Goal: Information Seeking & Learning: Learn about a topic

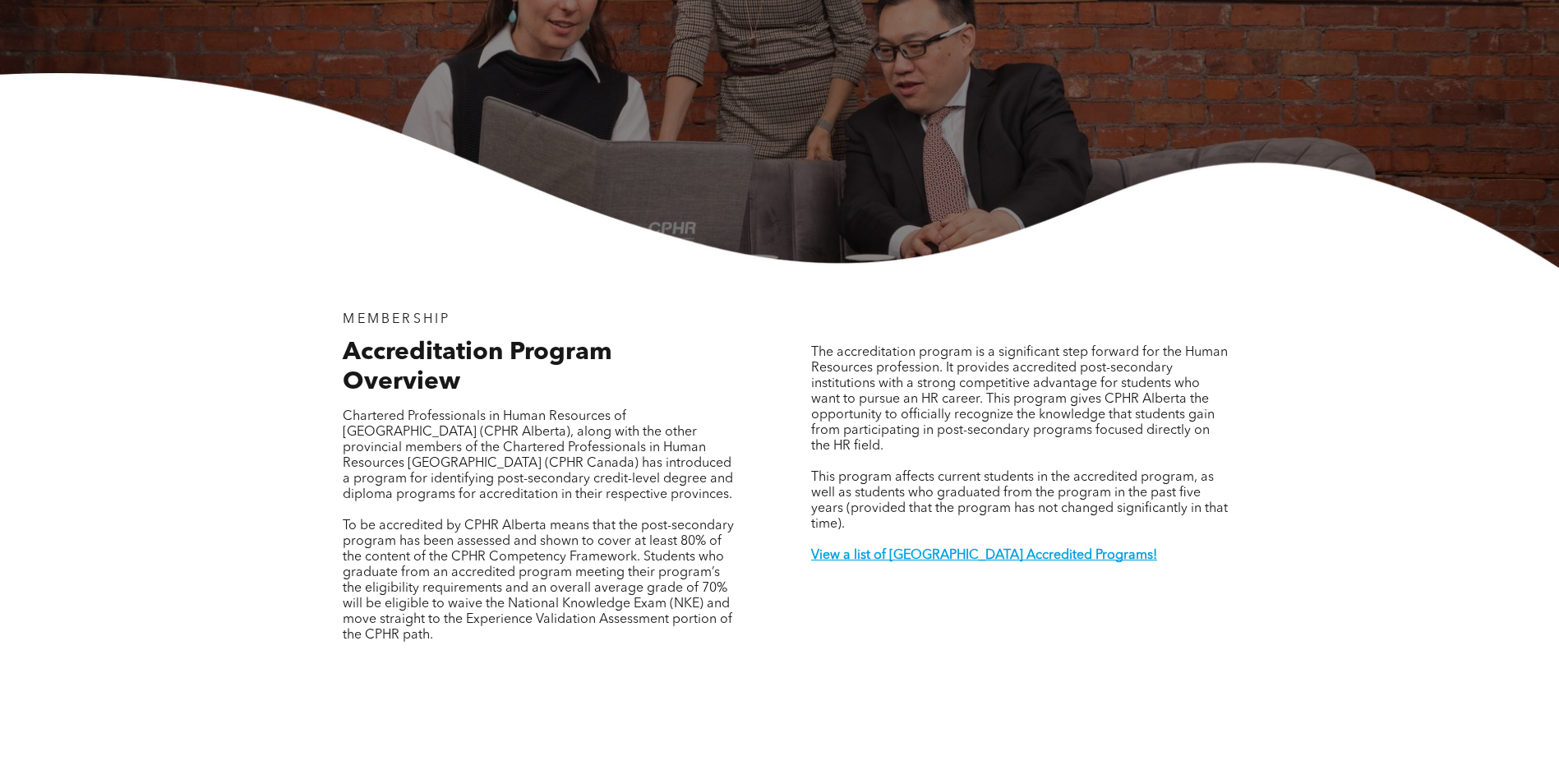
scroll to position [493, 0]
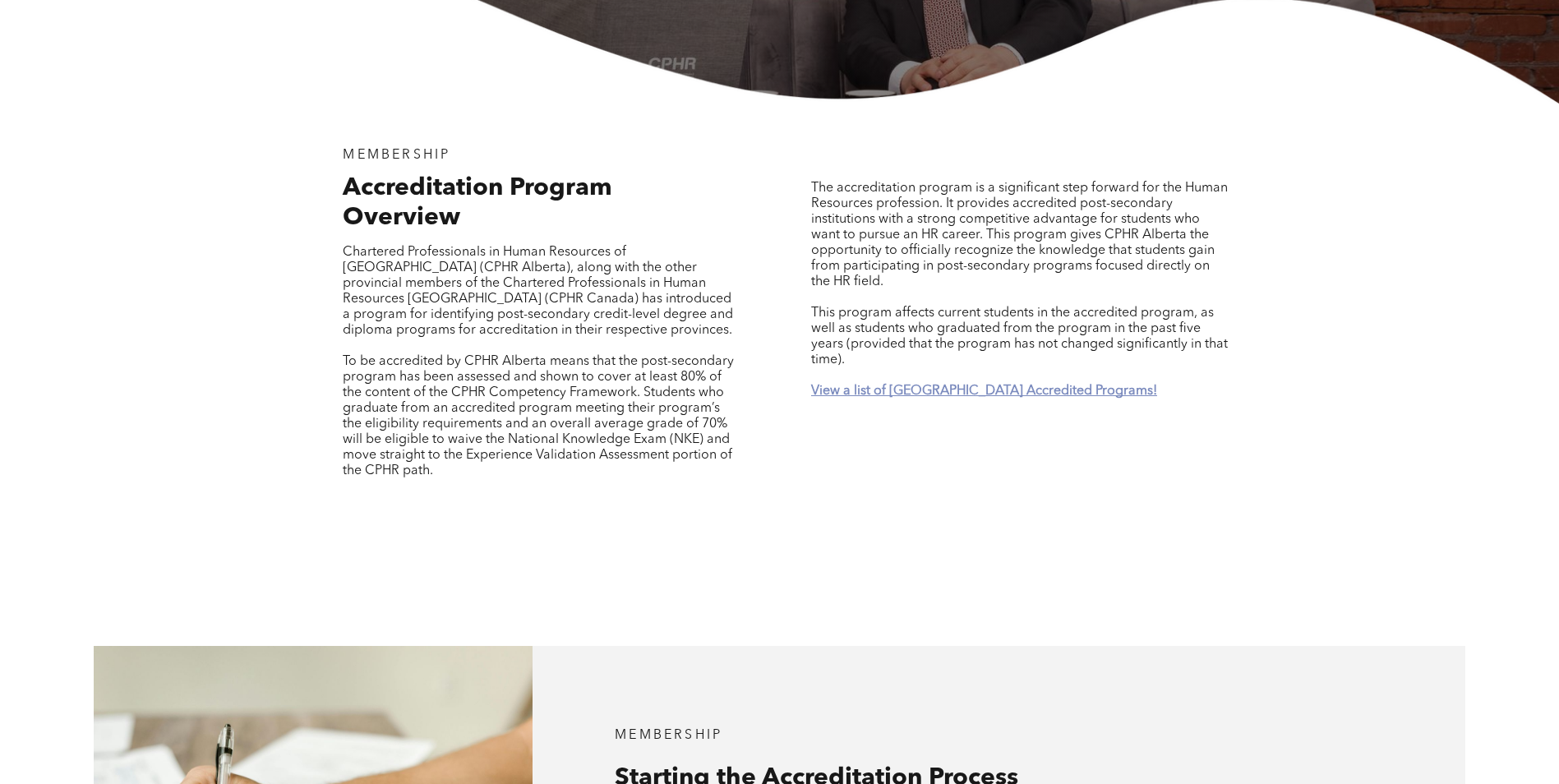
click at [904, 385] on strong "View a list of [GEOGRAPHIC_DATA] Accredited Programs!" at bounding box center [984, 391] width 346 height 13
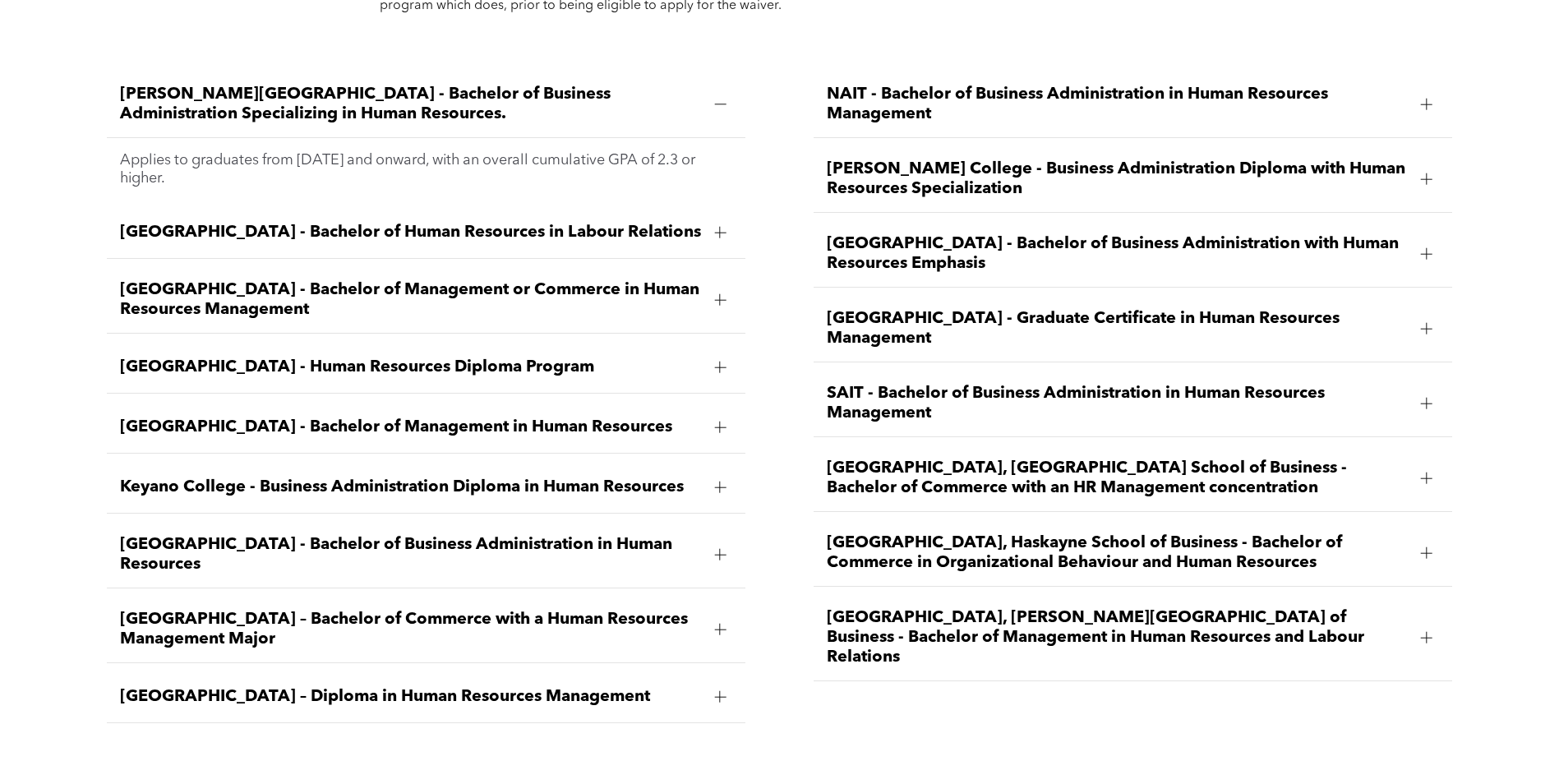
scroll to position [2419, 0]
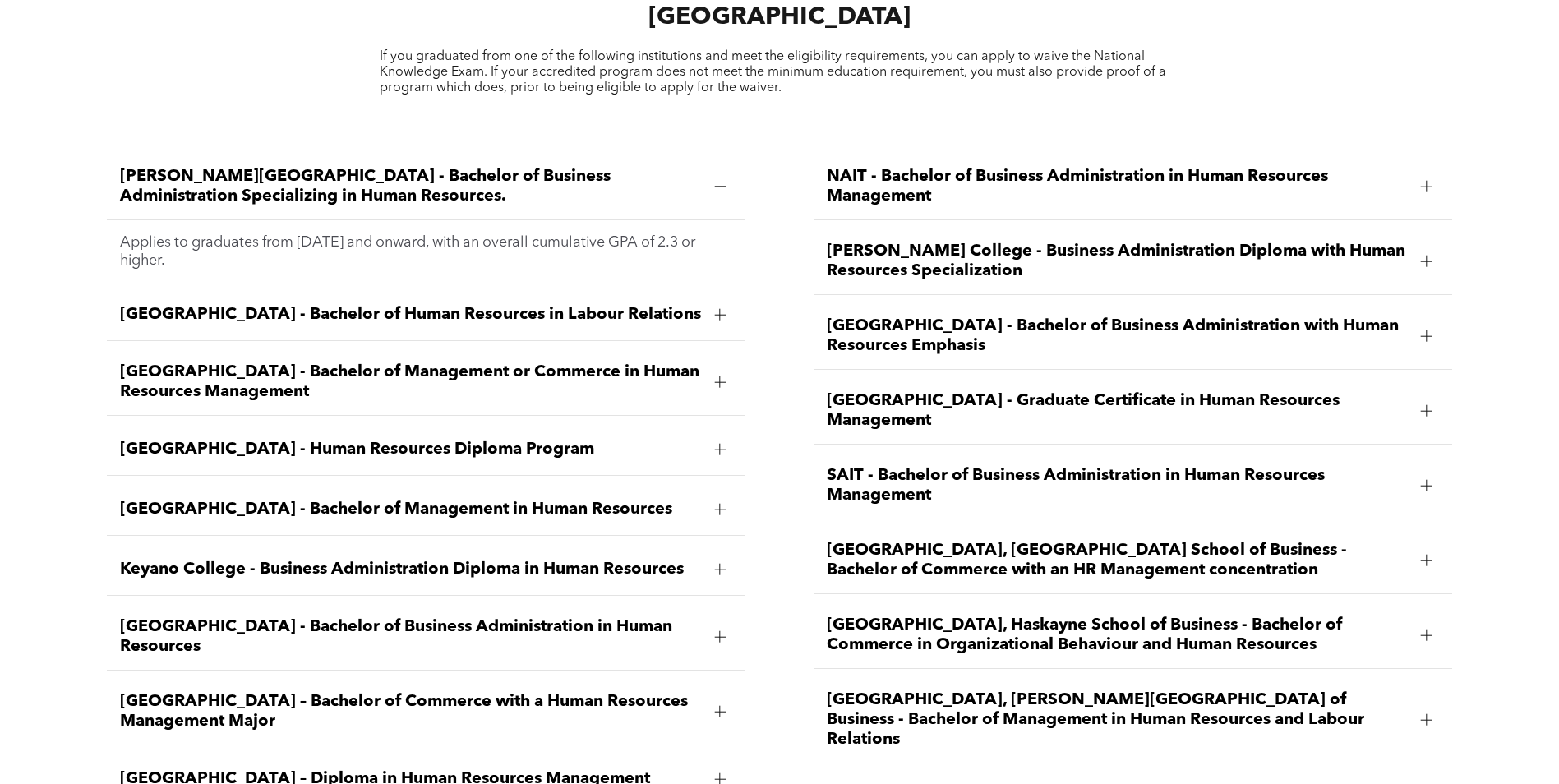
click at [1446, 378] on div "[GEOGRAPHIC_DATA] - Graduate Certificate in Human Resources Management" at bounding box center [1133, 411] width 640 height 66
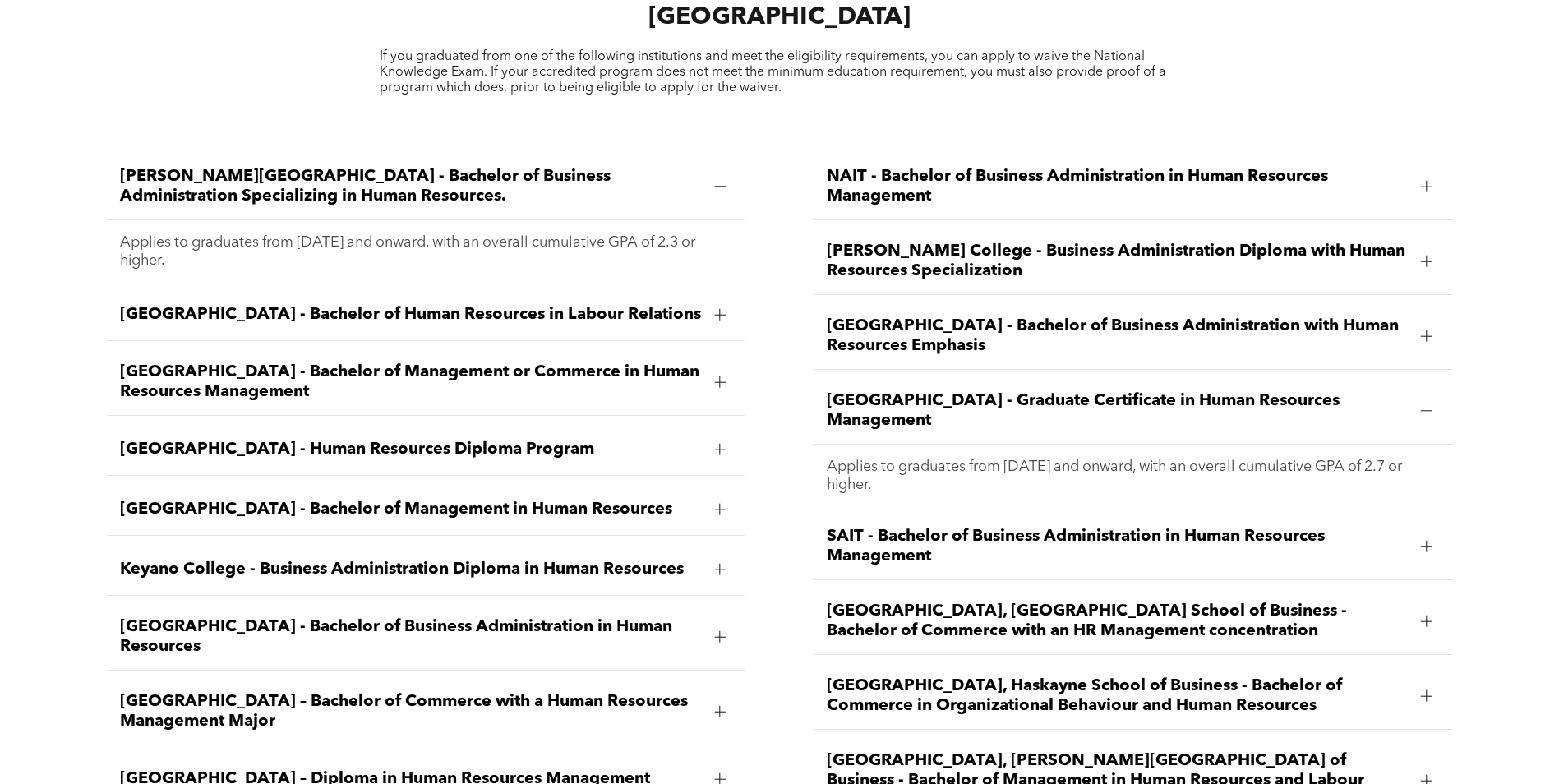
click at [890, 391] on span "[GEOGRAPHIC_DATA] - Graduate Certificate in Human Resources Management" at bounding box center [1117, 411] width 582 height 40
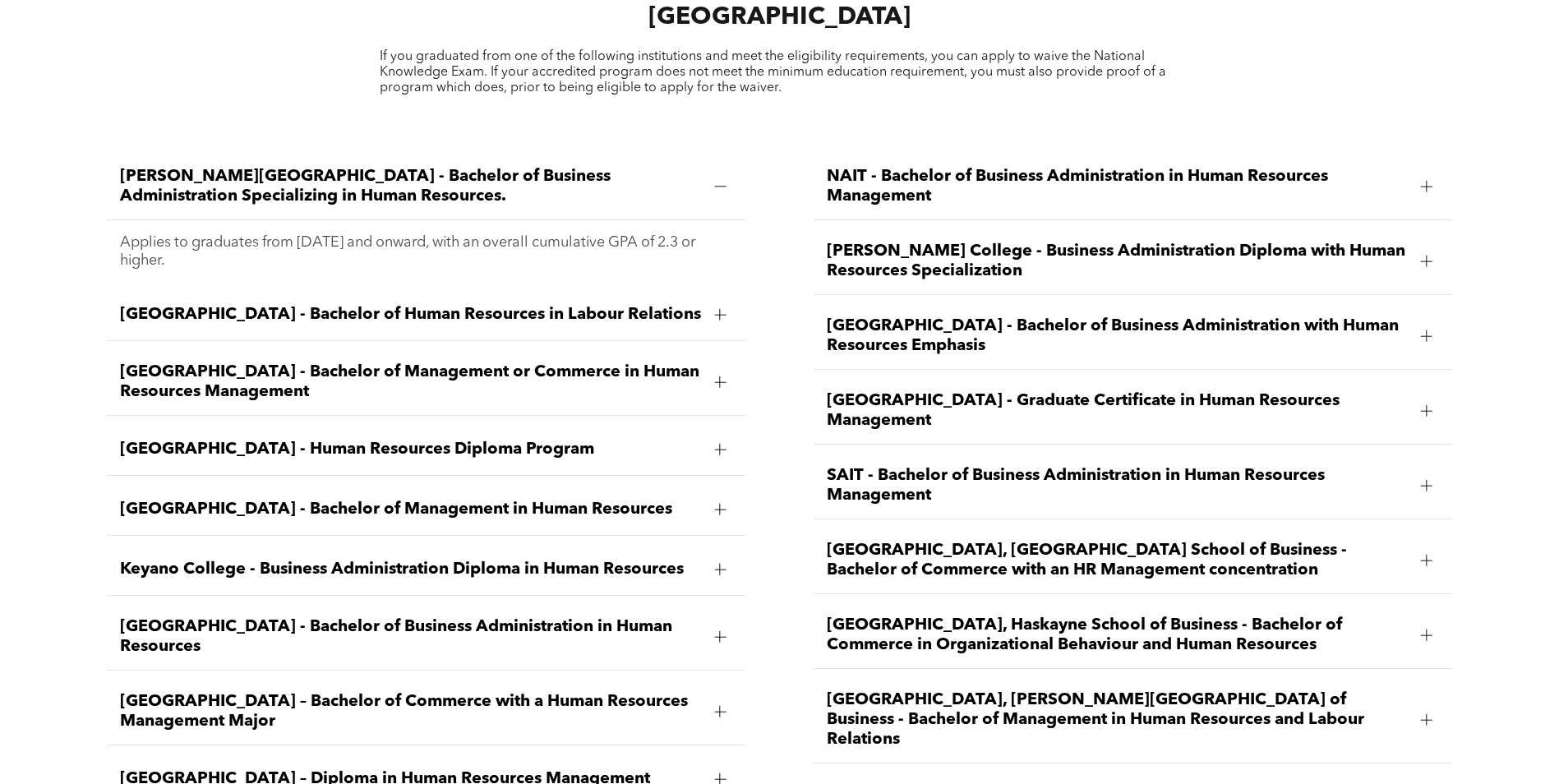
click at [890, 391] on span "[GEOGRAPHIC_DATA] - Graduate Certificate in Human Resources Management" at bounding box center [1117, 411] width 582 height 40
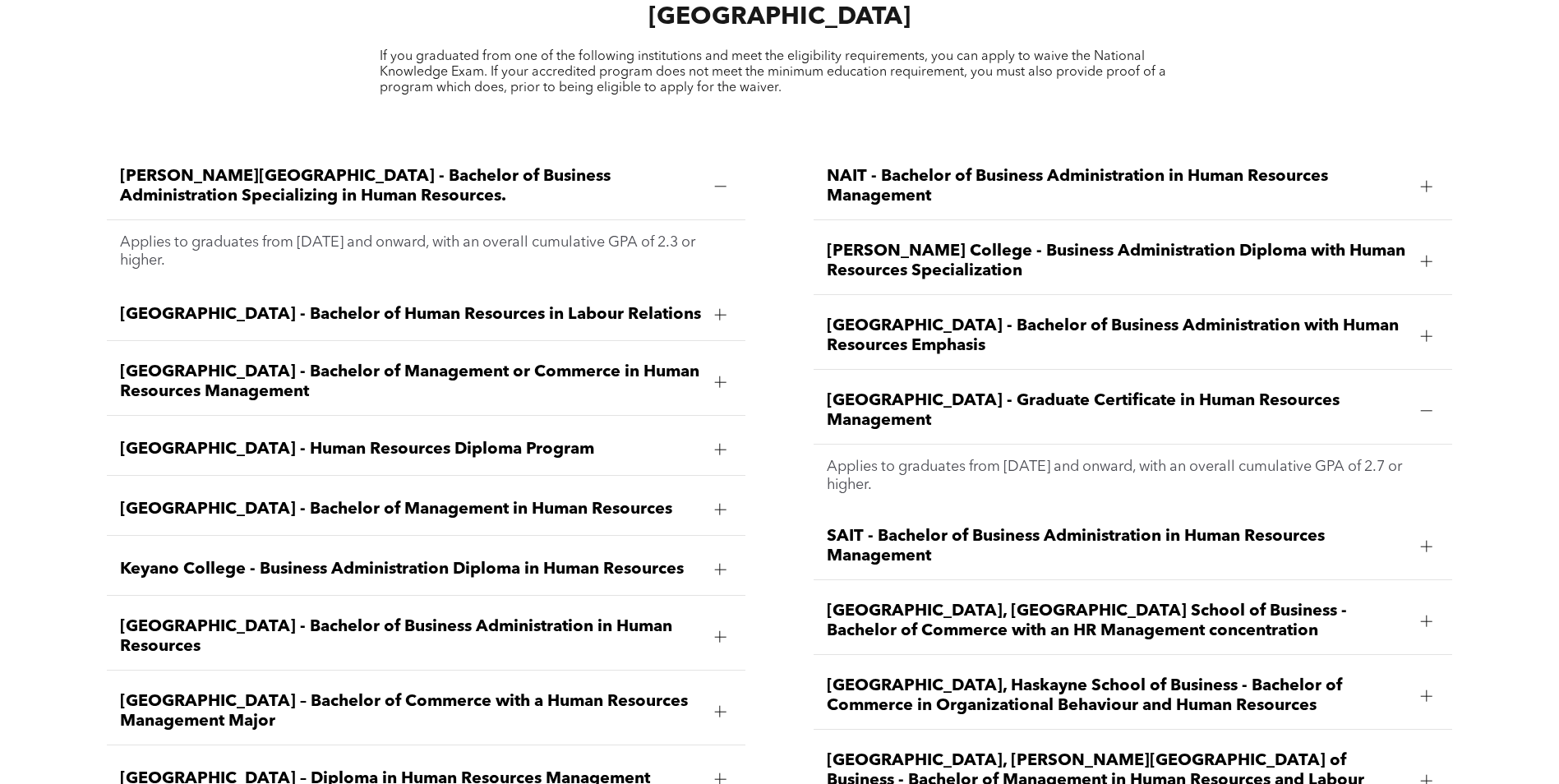
click at [890, 391] on span "[GEOGRAPHIC_DATA] - Graduate Certificate in Human Resources Management" at bounding box center [1117, 411] width 582 height 40
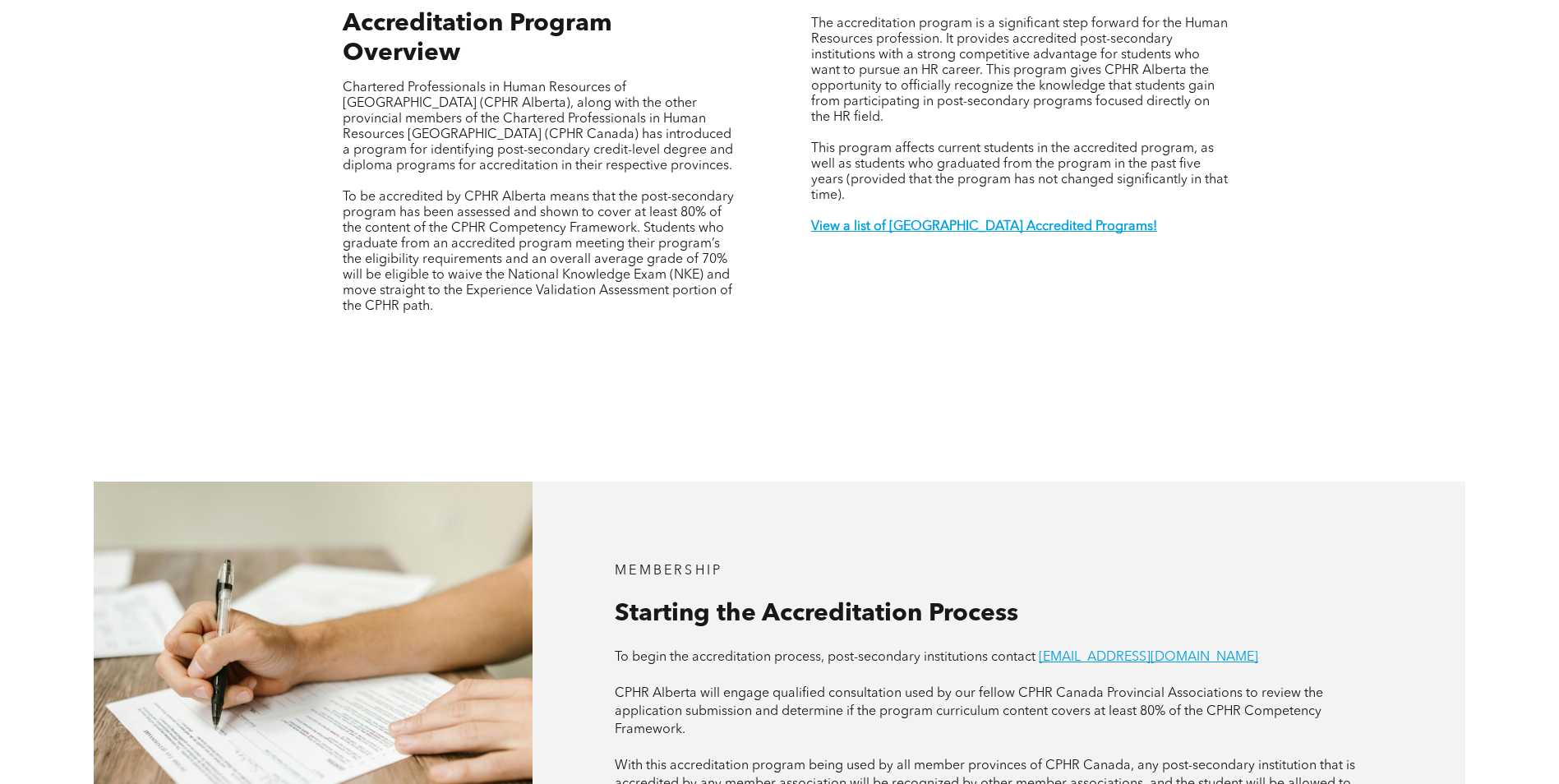
scroll to position [411, 0]
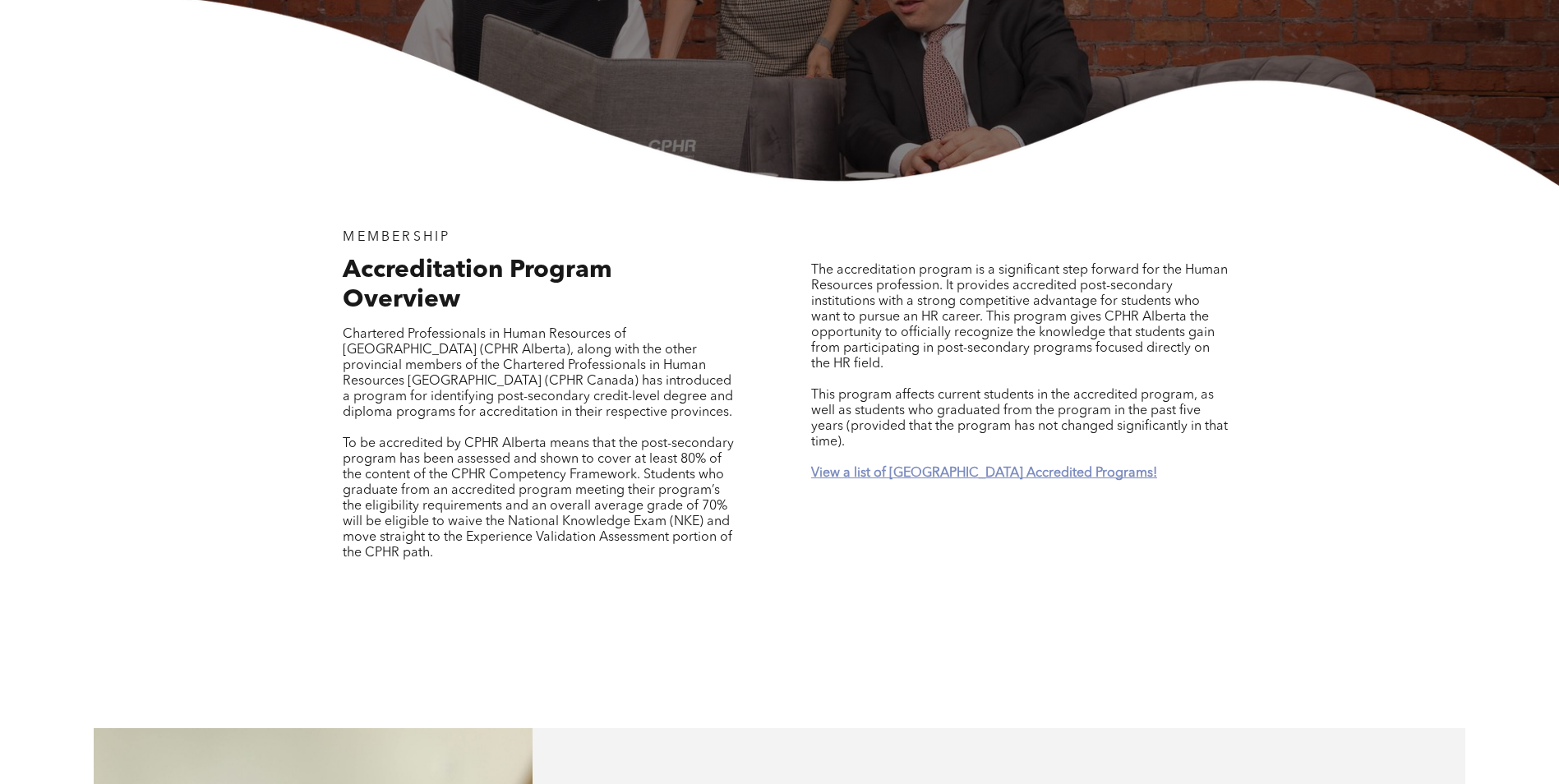
click at [923, 466] on strong "View a list of [GEOGRAPHIC_DATA] Accredited Programs!" at bounding box center [984, 473] width 346 height 13
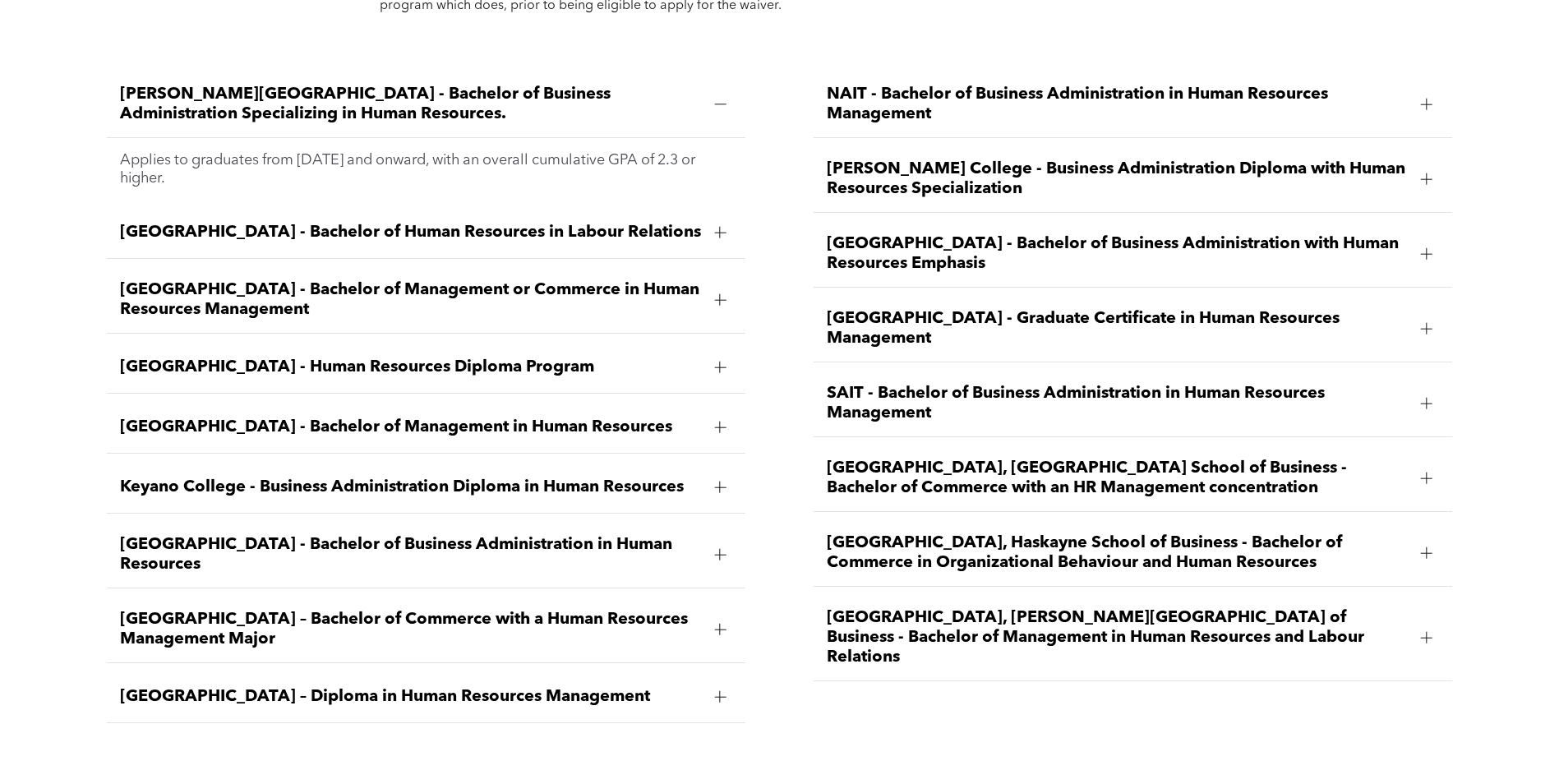
scroll to position [2419, 0]
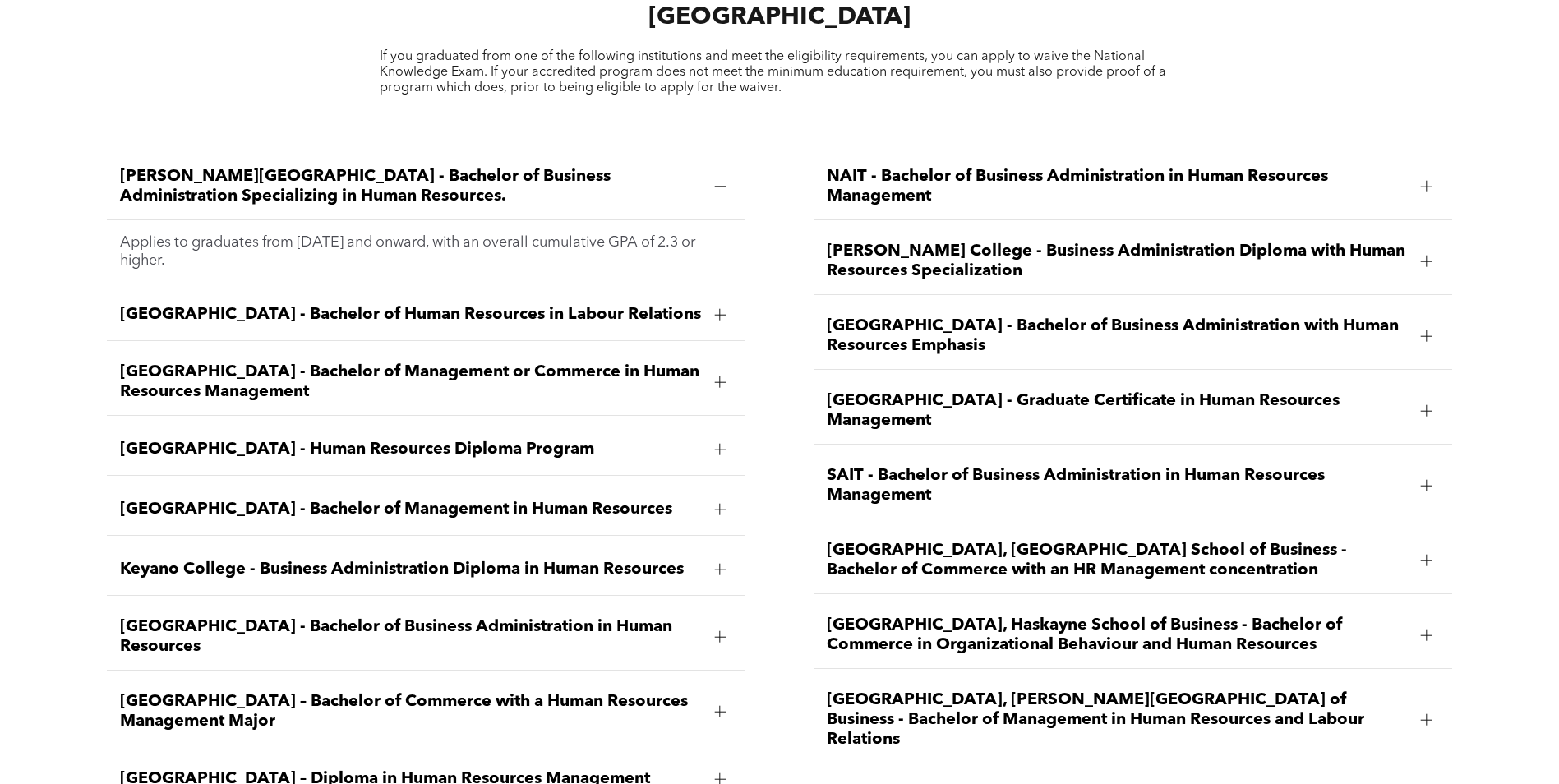
click at [717, 631] on div at bounding box center [720, 637] width 12 height 12
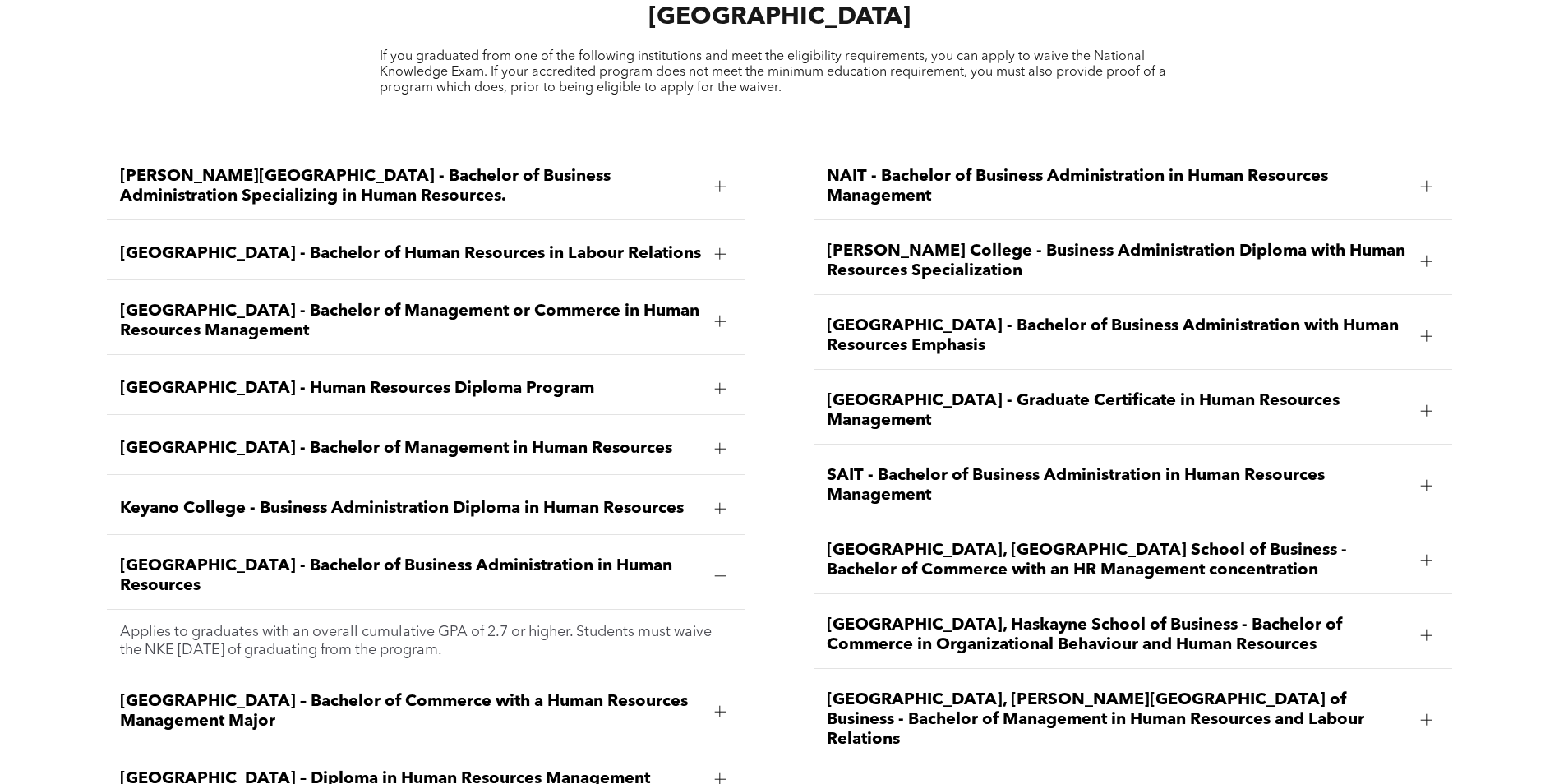
click at [436, 556] on span "[GEOGRAPHIC_DATA] - Bachelor of Business Administration in Human Resources" at bounding box center [410, 576] width 582 height 40
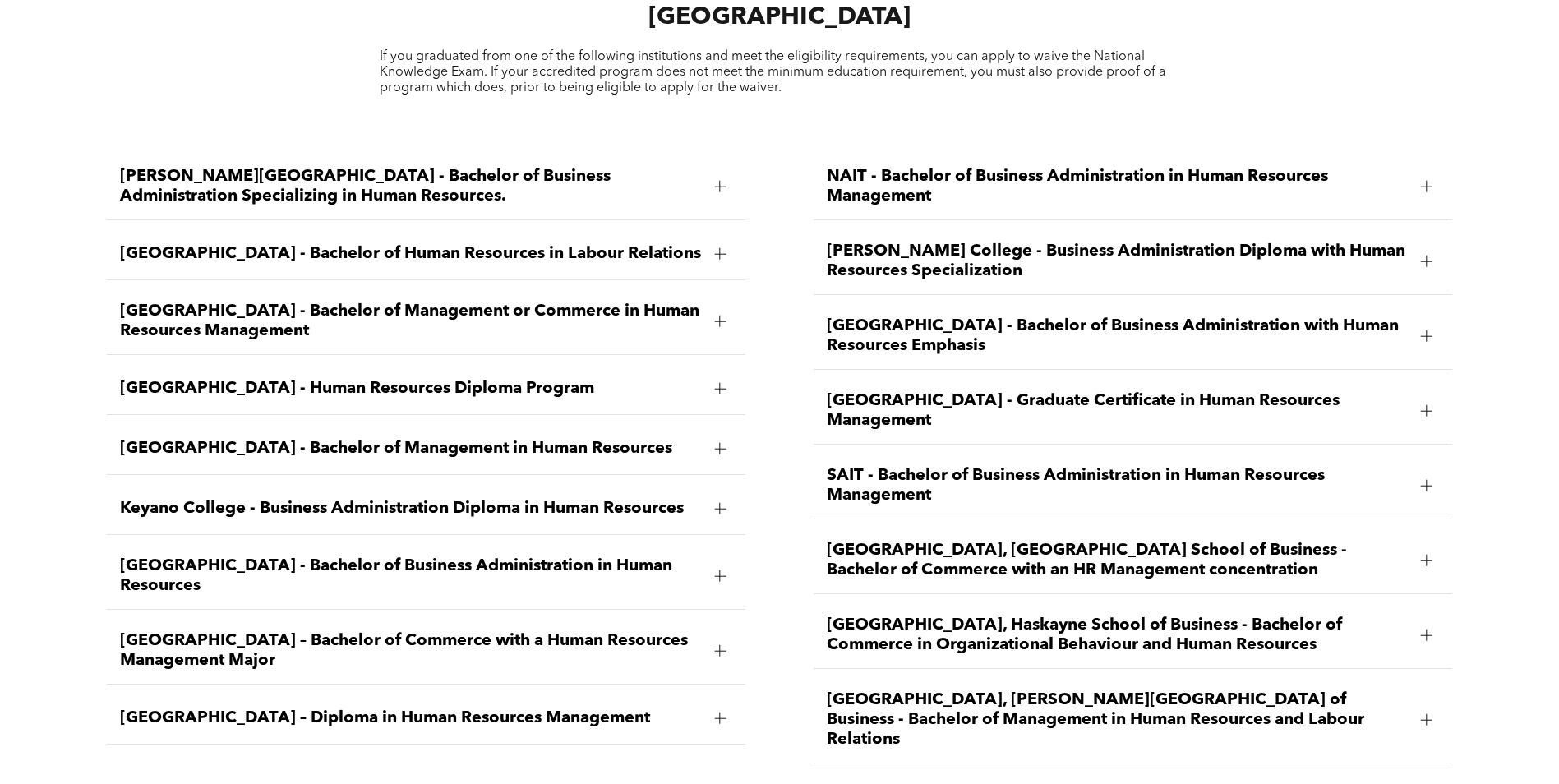
click at [436, 556] on span "[GEOGRAPHIC_DATA] - Bachelor of Business Administration in Human Resources" at bounding box center [410, 576] width 582 height 40
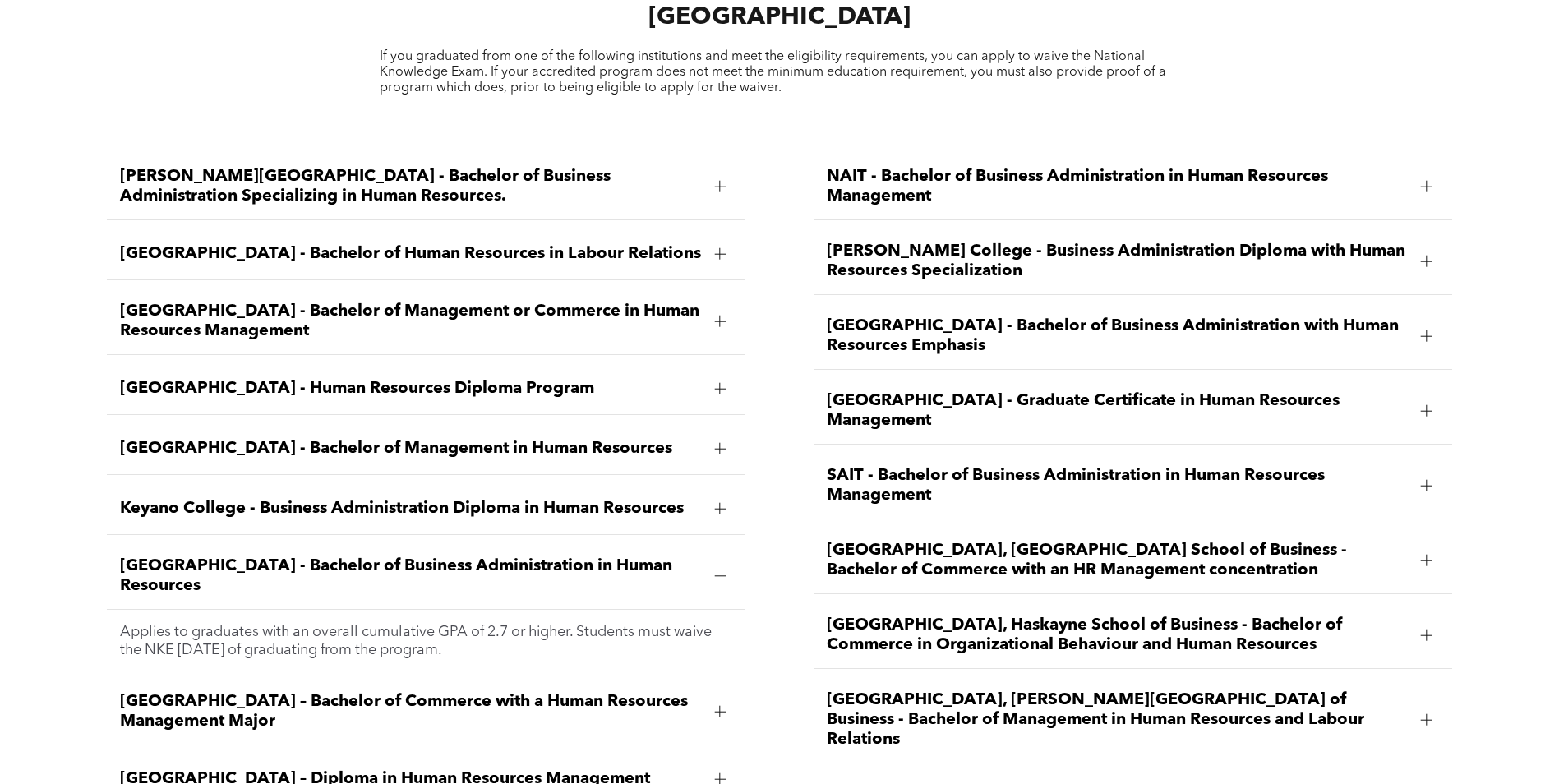
click at [609, 556] on span "[GEOGRAPHIC_DATA] - Bachelor of Business Administration in Human Resources" at bounding box center [410, 576] width 582 height 40
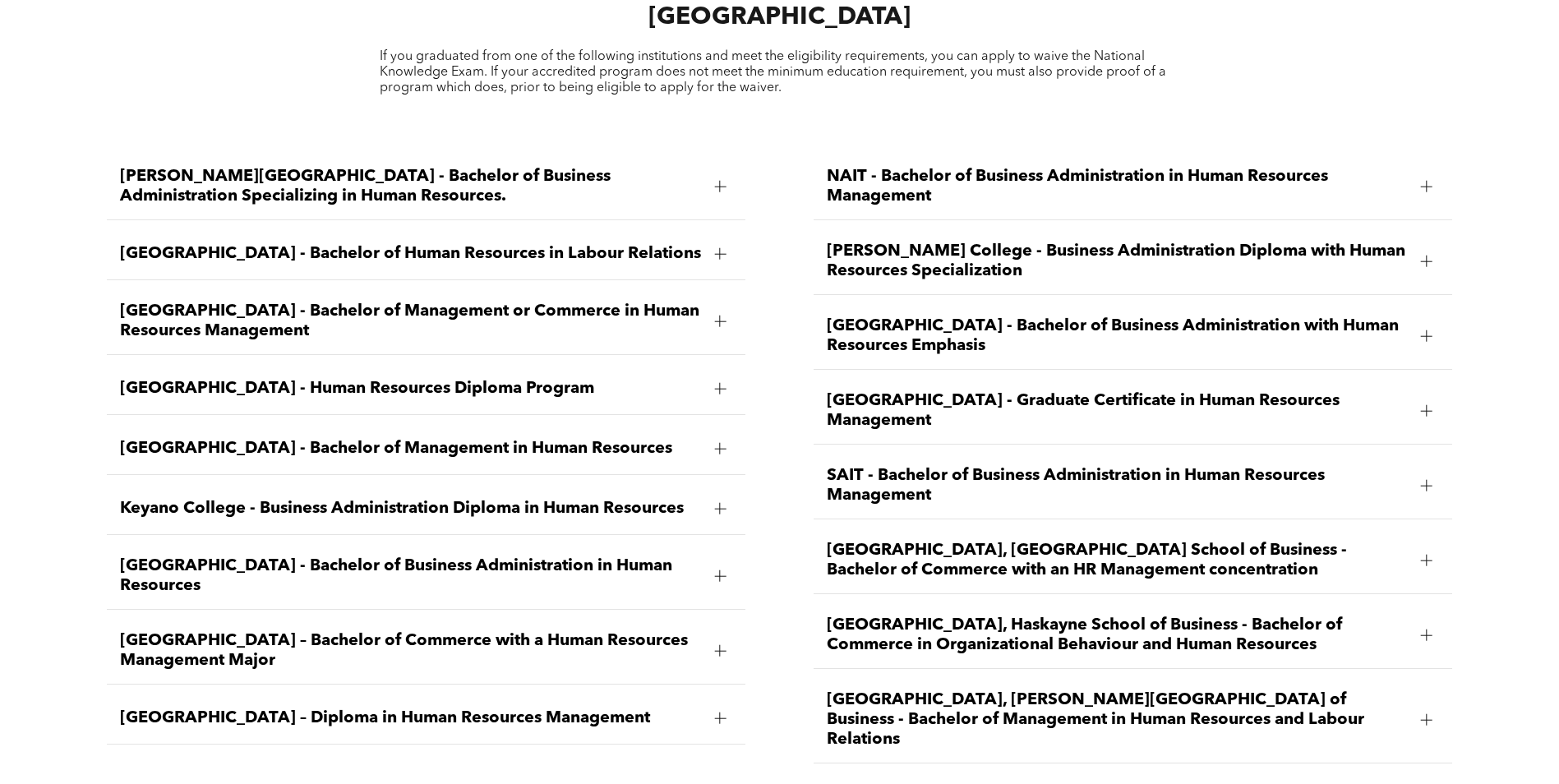
click at [609, 556] on span "[GEOGRAPHIC_DATA] - Bachelor of Business Administration in Human Resources" at bounding box center [410, 576] width 582 height 40
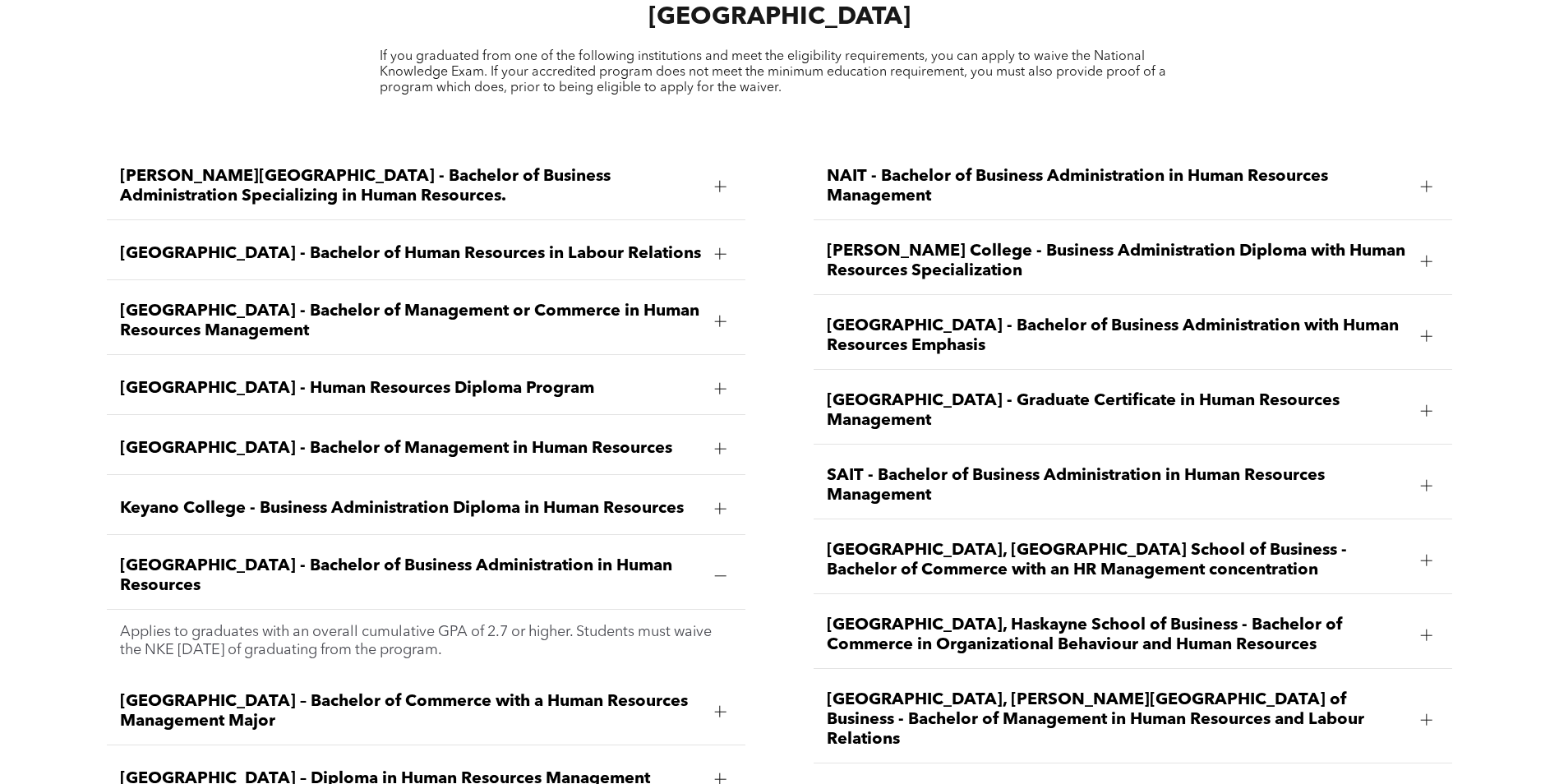
scroll to position [2255, 0]
